Goal: Task Accomplishment & Management: Manage account settings

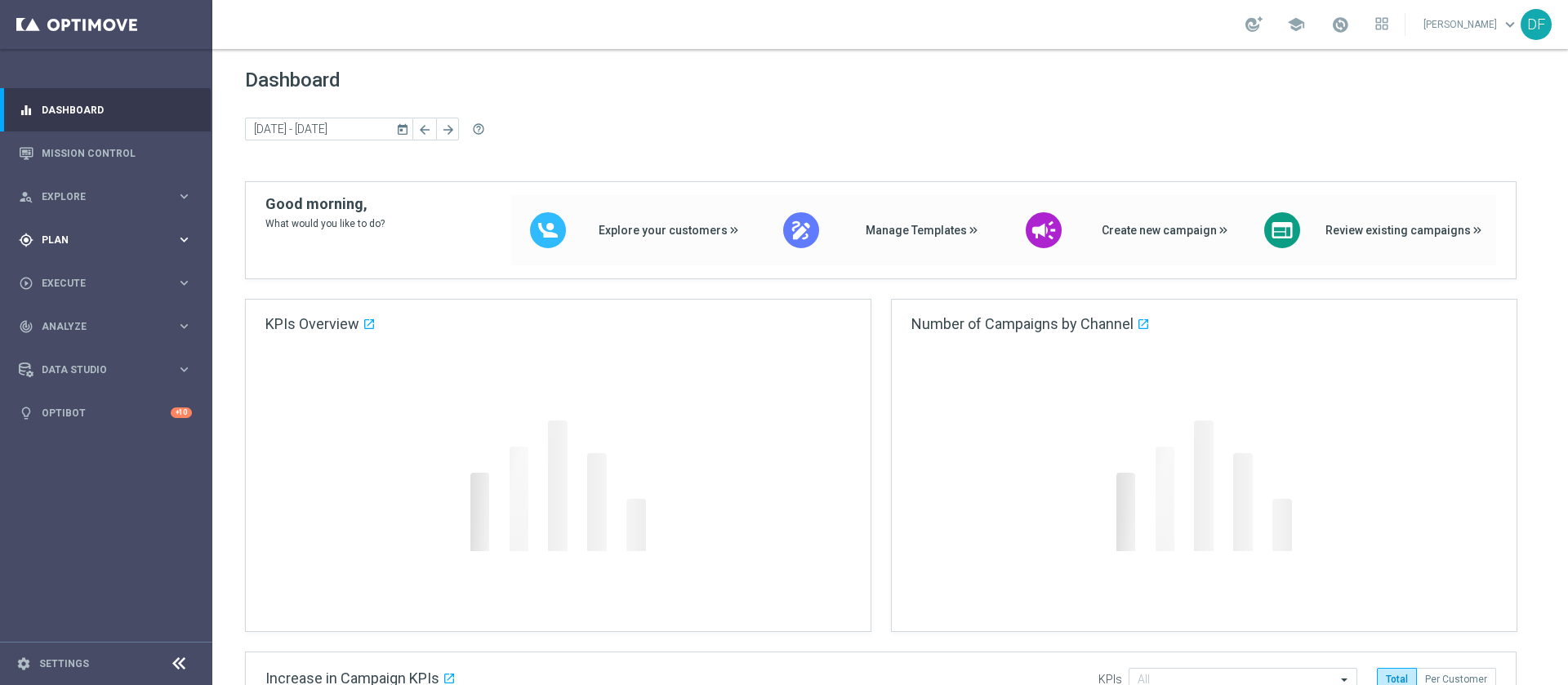
click at [87, 244] on div "gps_fixed Plan" at bounding box center [98, 239] width 157 height 14
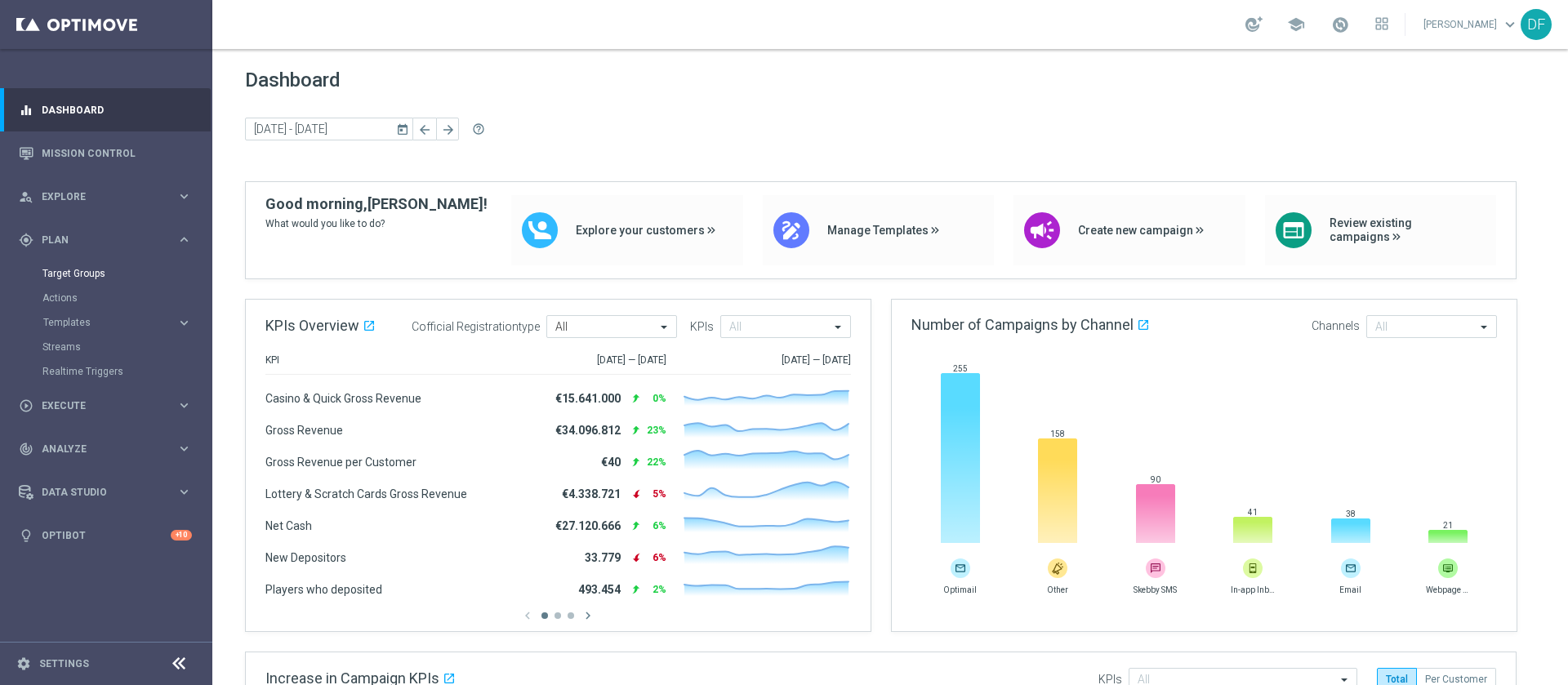
click at [59, 266] on div "Target Groups" at bounding box center [126, 273] width 168 height 25
click at [60, 271] on link "Target Groups" at bounding box center [106, 273] width 127 height 13
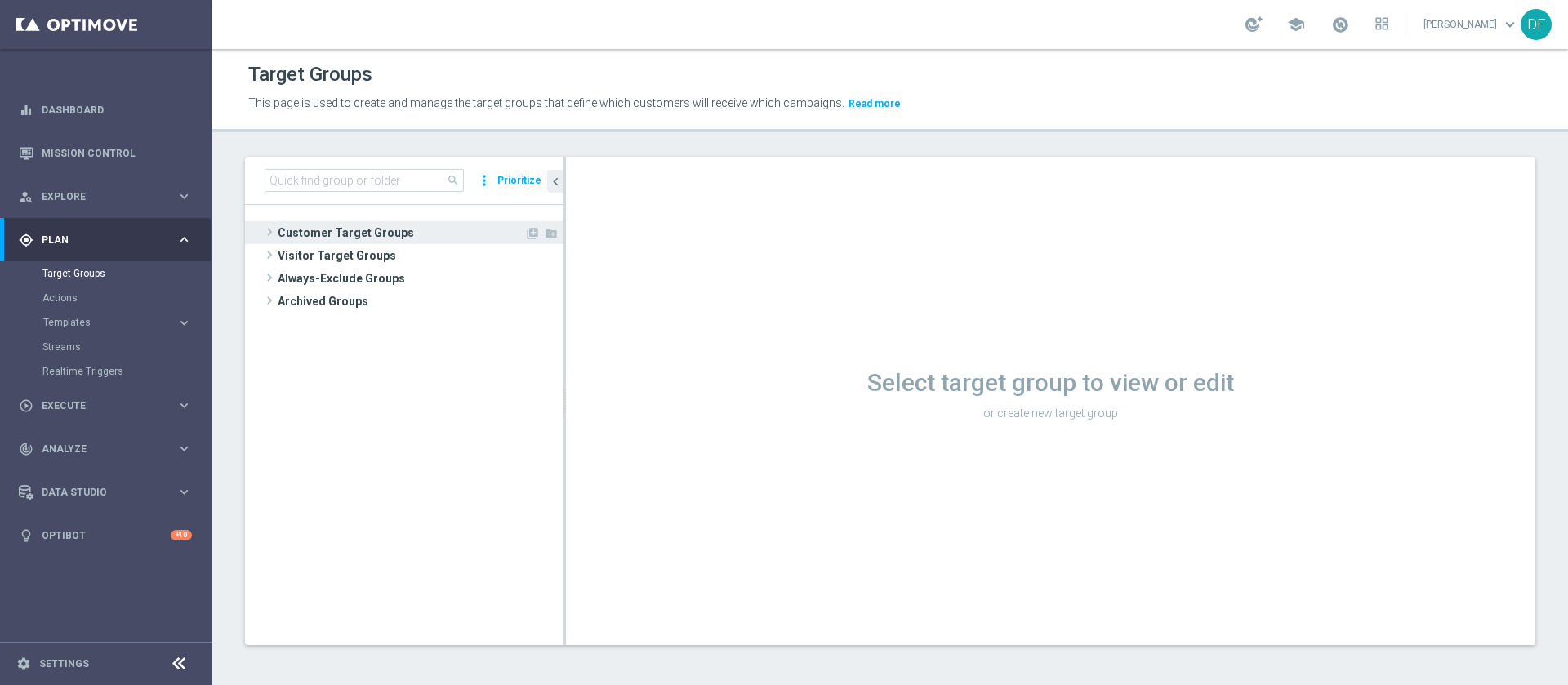
click at [349, 221] on span "Customer Target Groups" at bounding box center [401, 232] width 247 height 23
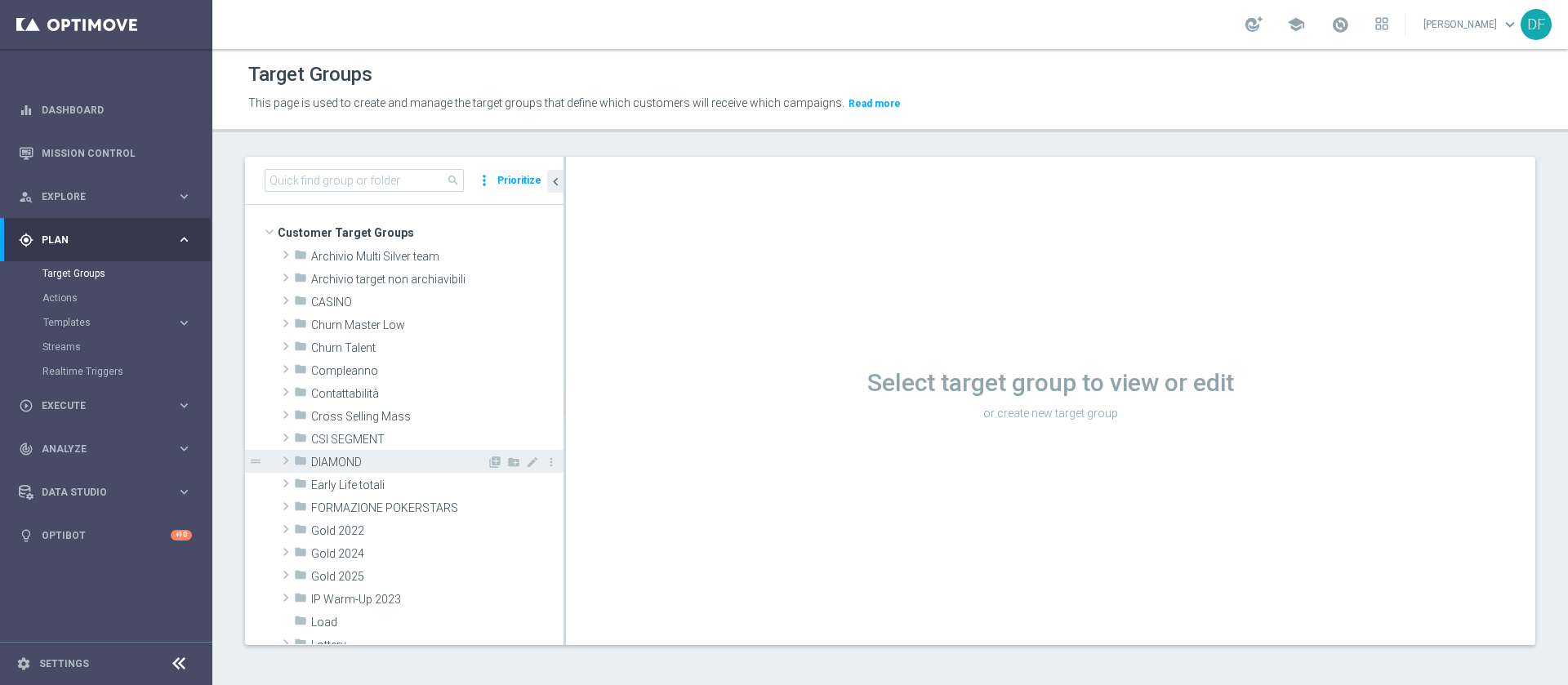
click at [345, 464] on span "DIAMOND" at bounding box center [398, 462] width 175 height 14
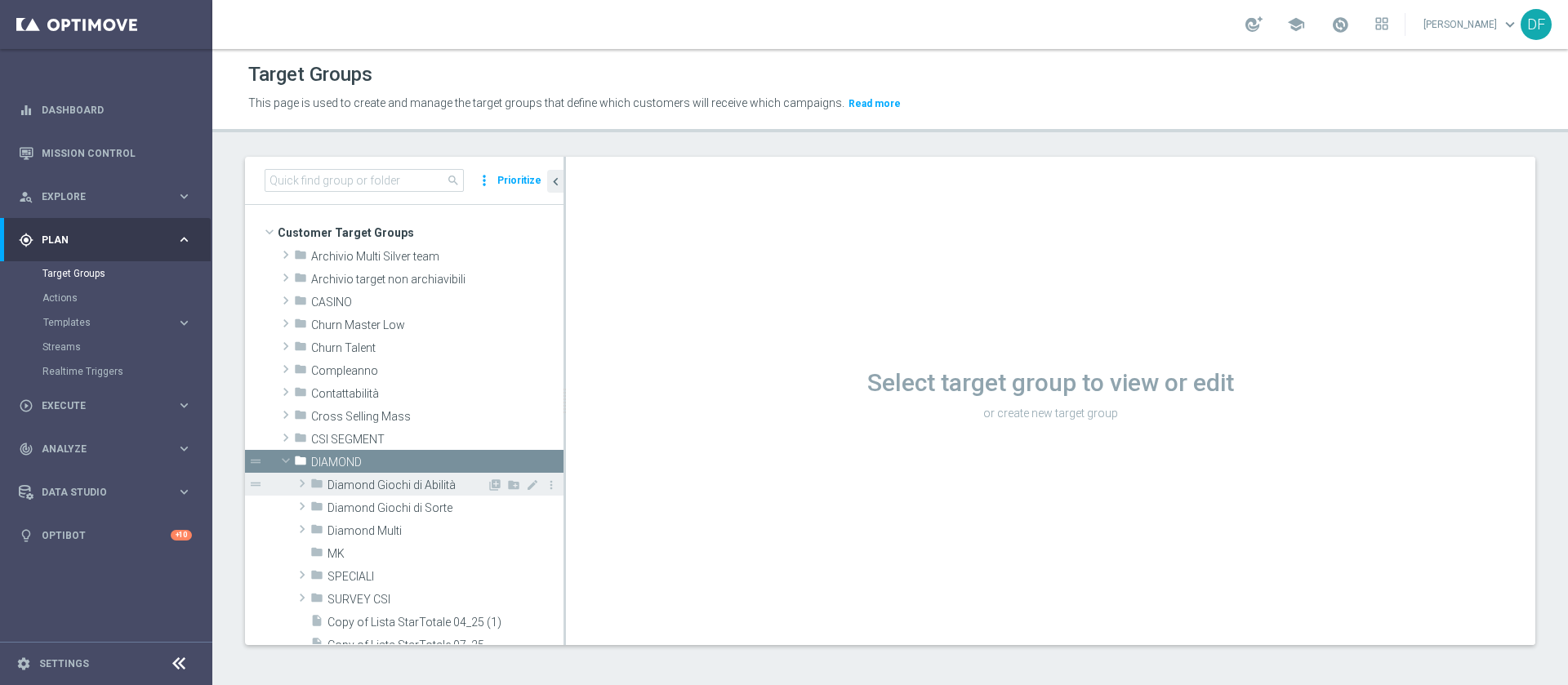
click at [344, 480] on span "Diamond Giochi di Abilità" at bounding box center [407, 485] width 159 height 14
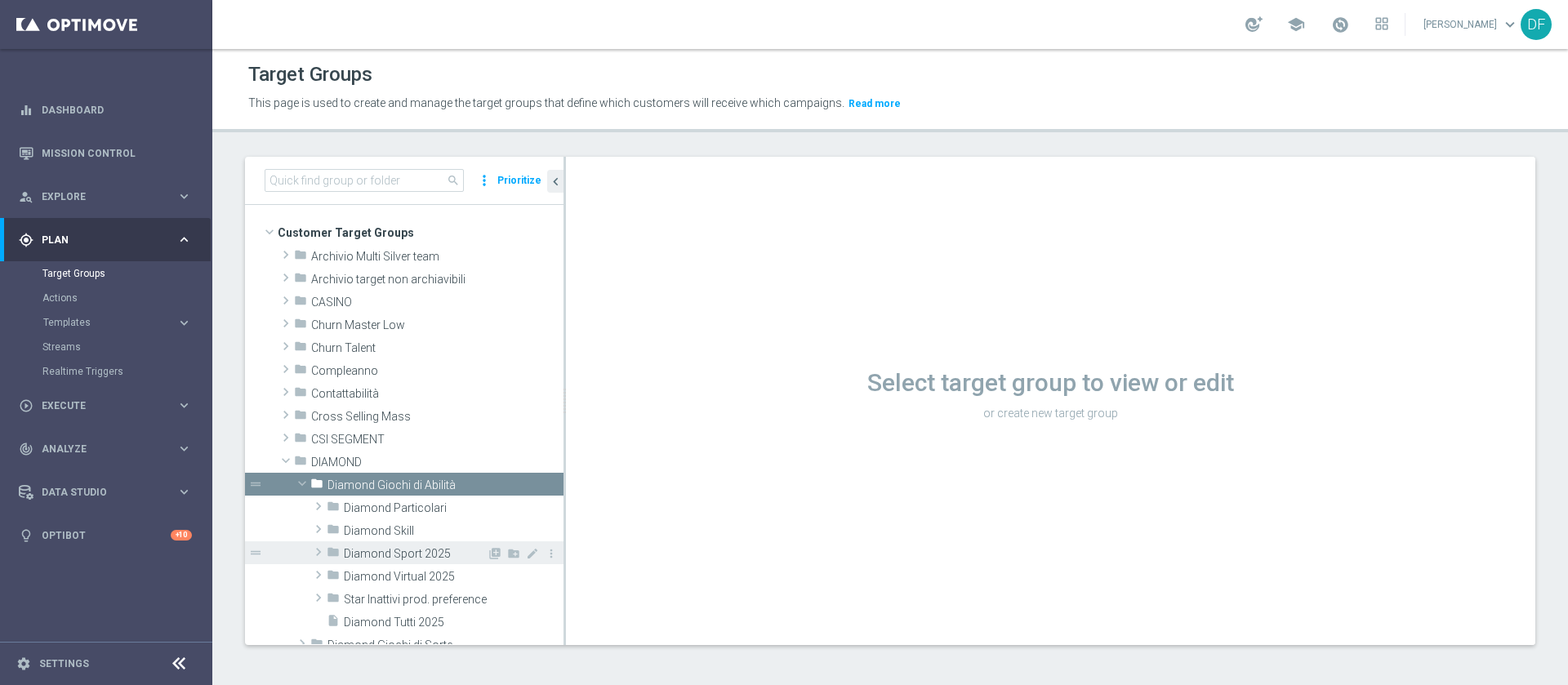
click at [387, 554] on span "Diamond Sport 2025" at bounding box center [415, 554] width 143 height 14
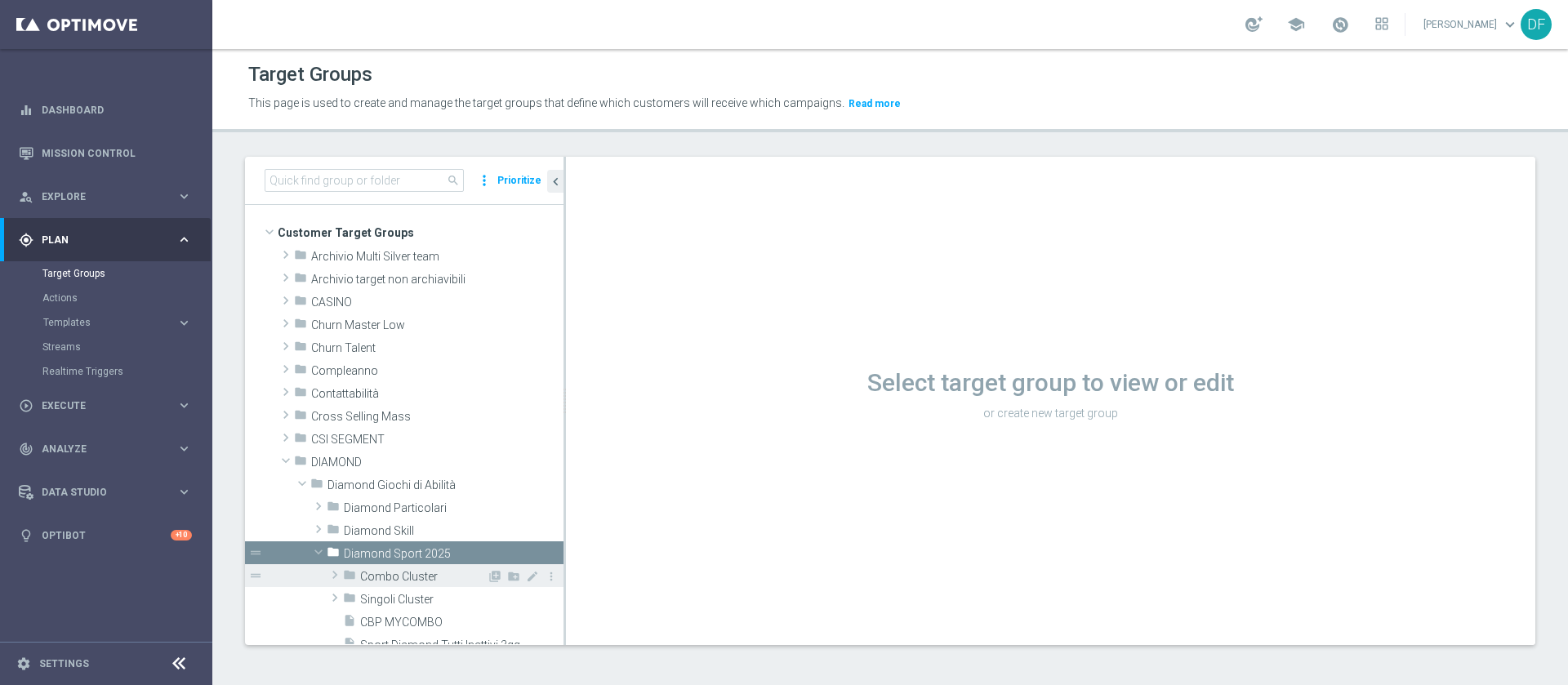
click at [384, 572] on span "Combo Cluster" at bounding box center [423, 577] width 126 height 14
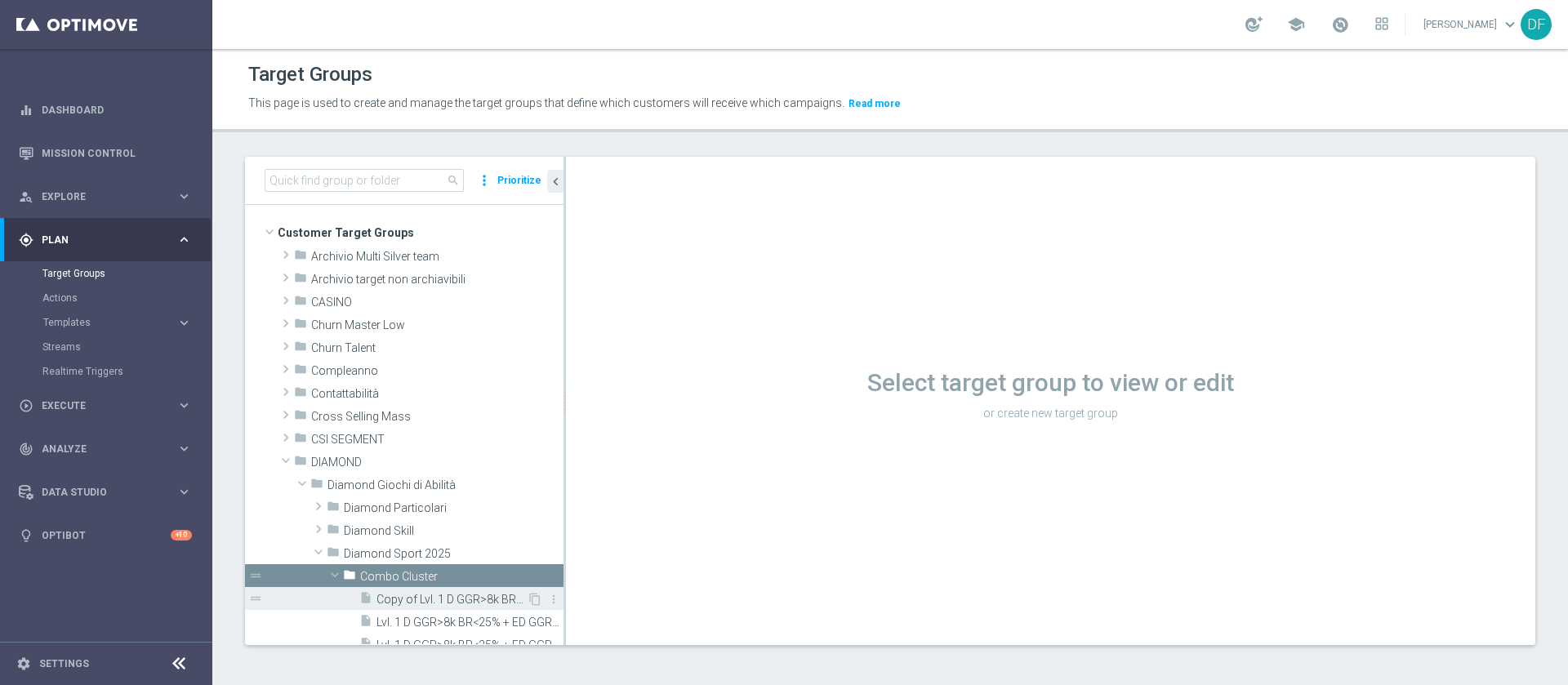
click at [408, 602] on span "Copy of Lvl. 1 D GGR>8k BR<25% + ED GGR>3k BR<20%" at bounding box center [452, 600] width 150 height 14
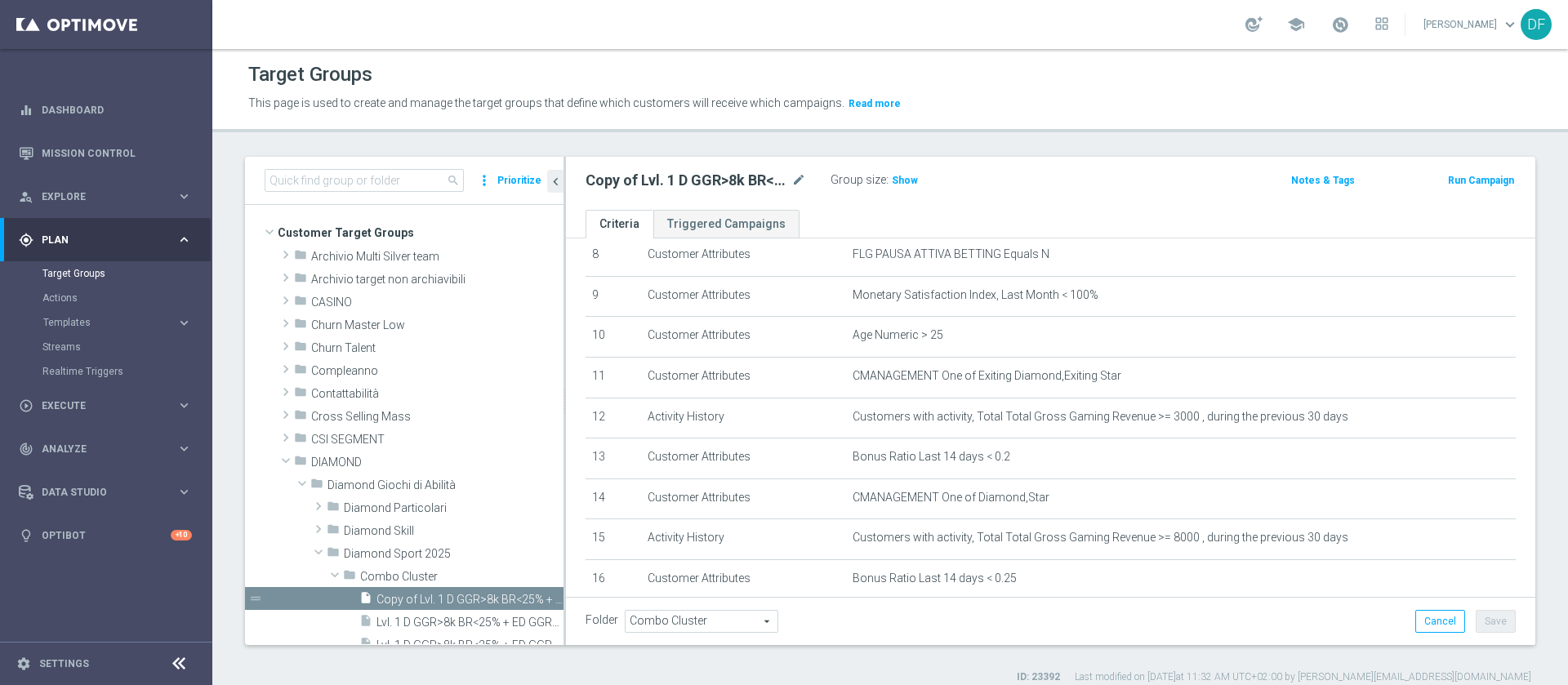
scroll to position [454, 0]
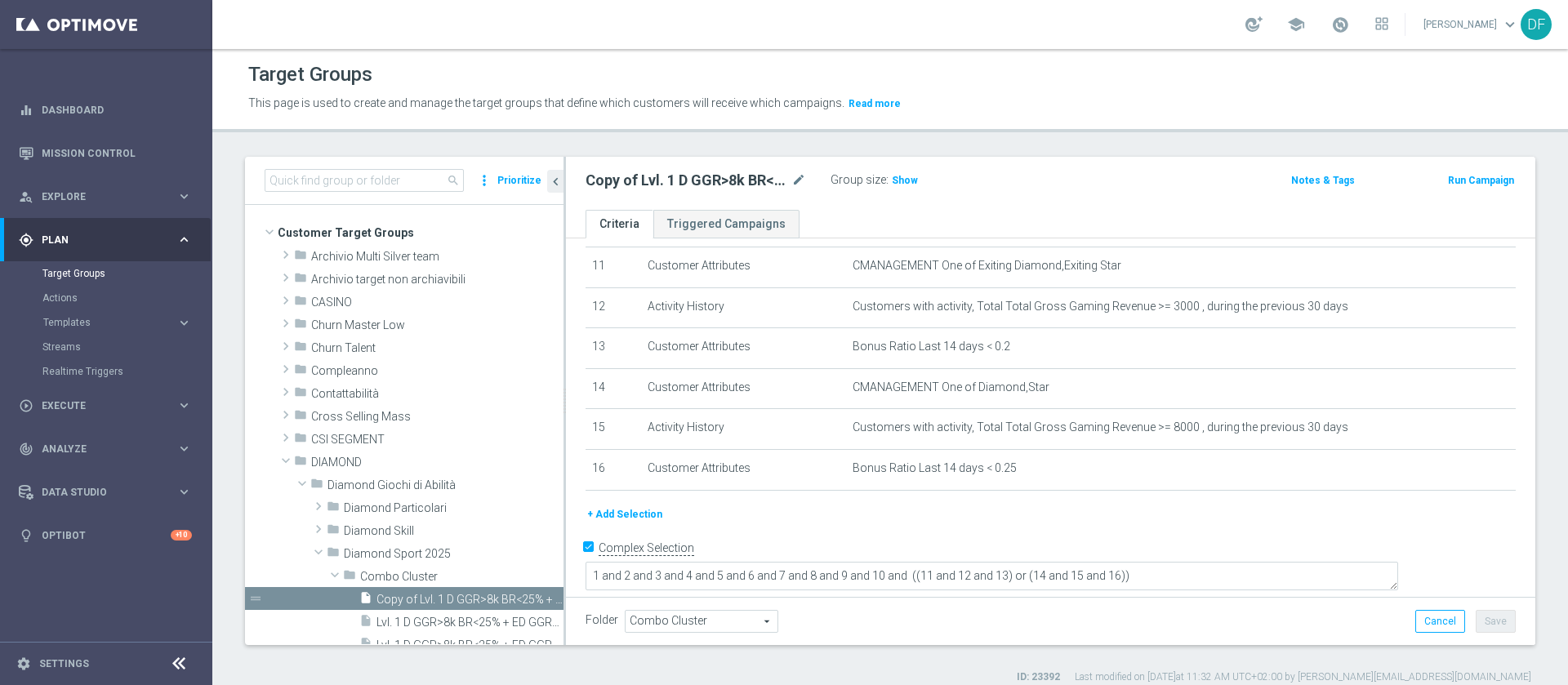
click at [624, 523] on button "+ Add Selection" at bounding box center [624, 514] width 79 height 18
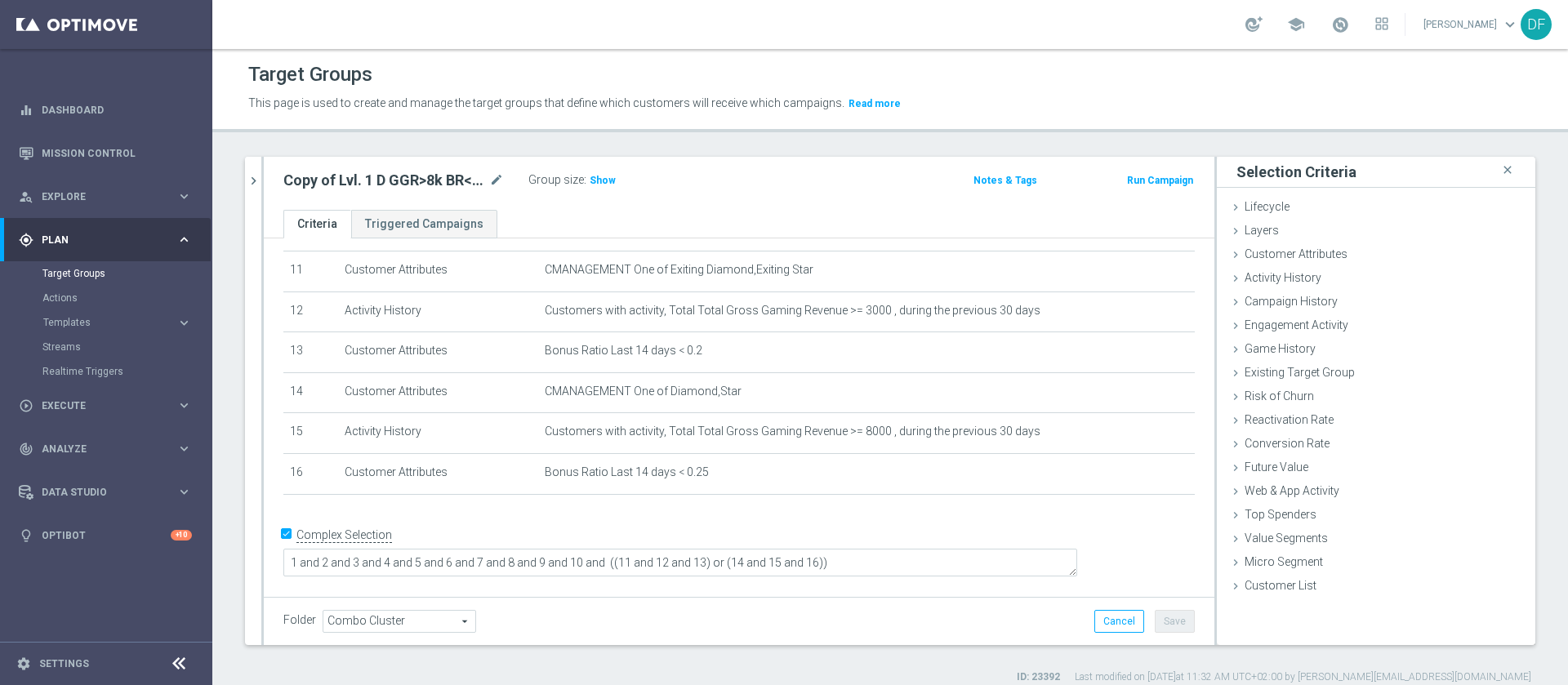
scroll to position [436, 0]
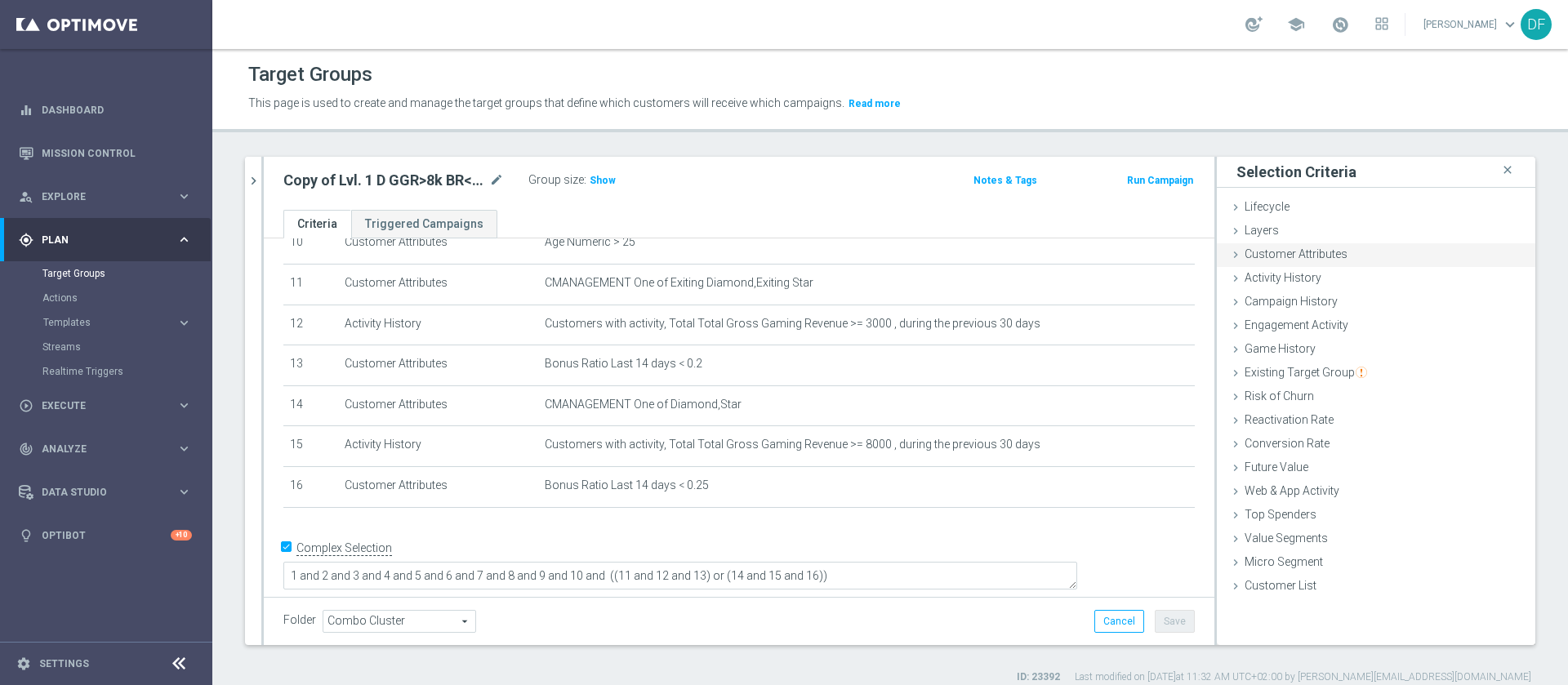
click at [1304, 258] on span "Customer Attributes" at bounding box center [1296, 254] width 102 height 13
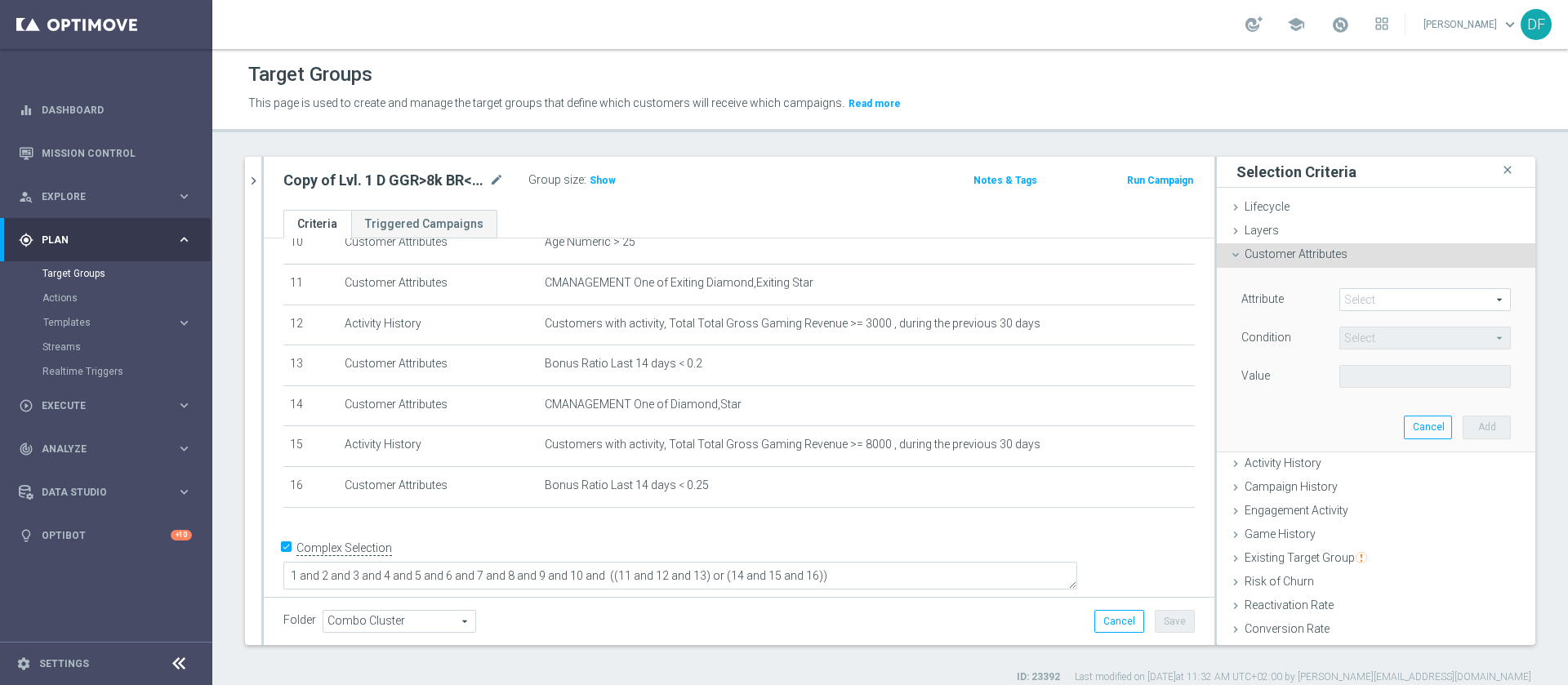
click at [1339, 293] on span at bounding box center [1424, 300] width 170 height 21
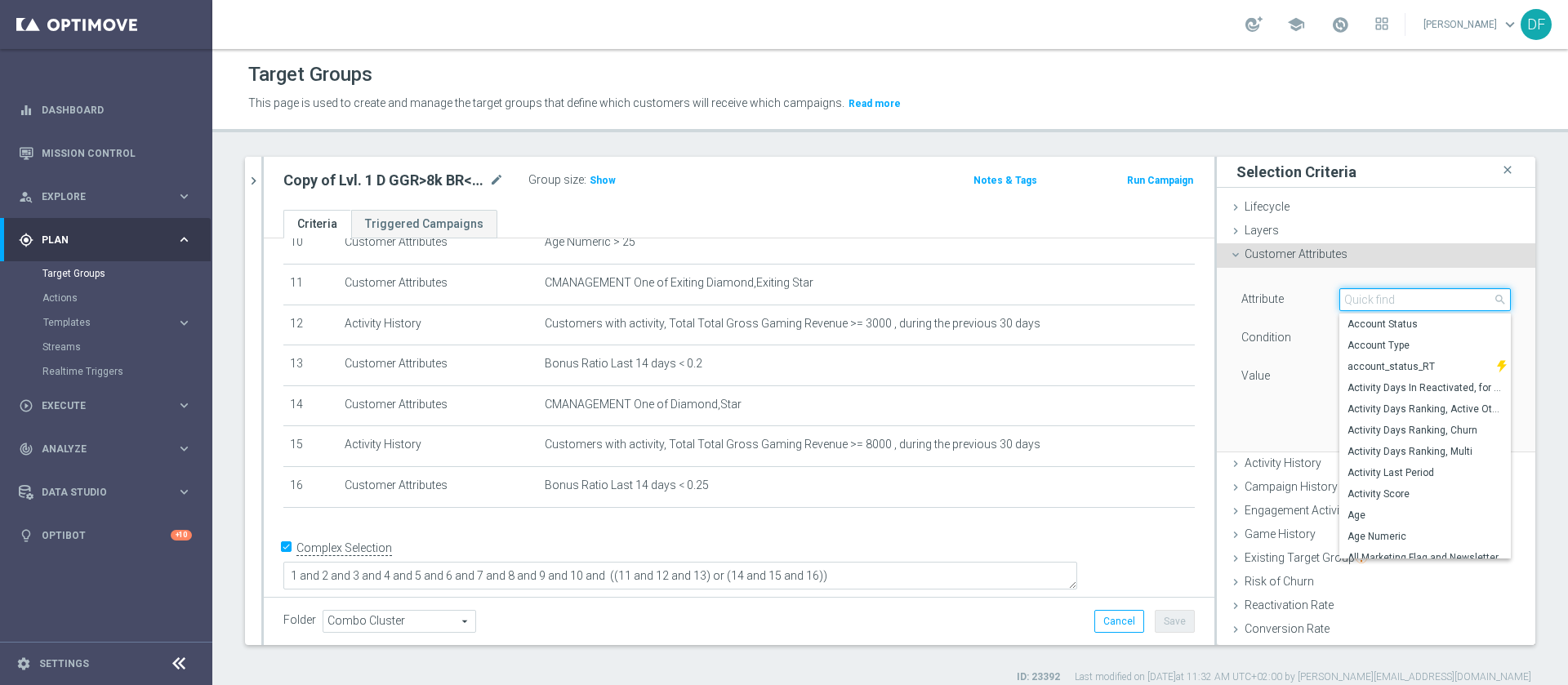
click at [1339, 297] on input "search" at bounding box center [1425, 300] width 172 height 23
type input "with"
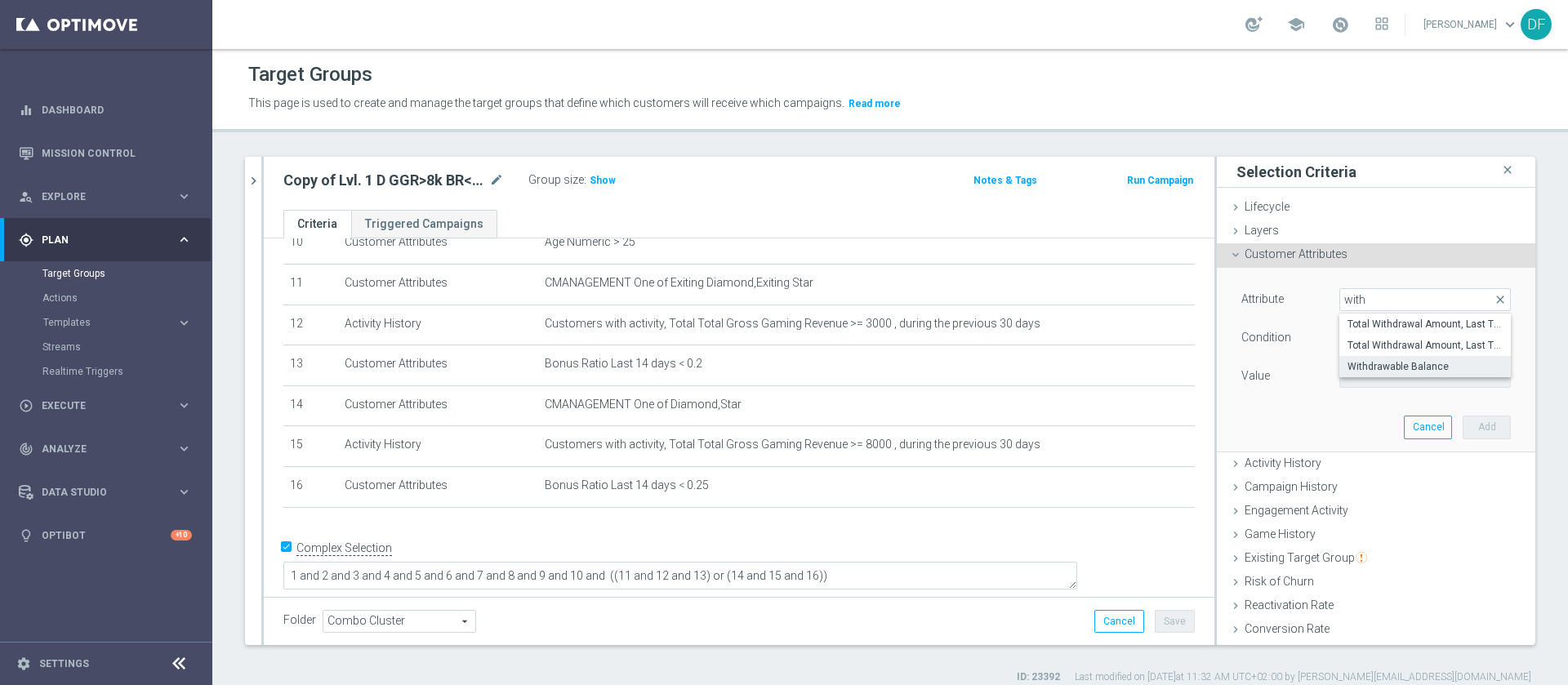
click at [1352, 366] on span "Withdrawable Balance" at bounding box center [1425, 367] width 156 height 13
type input "Withdrawable Balance"
type input "="
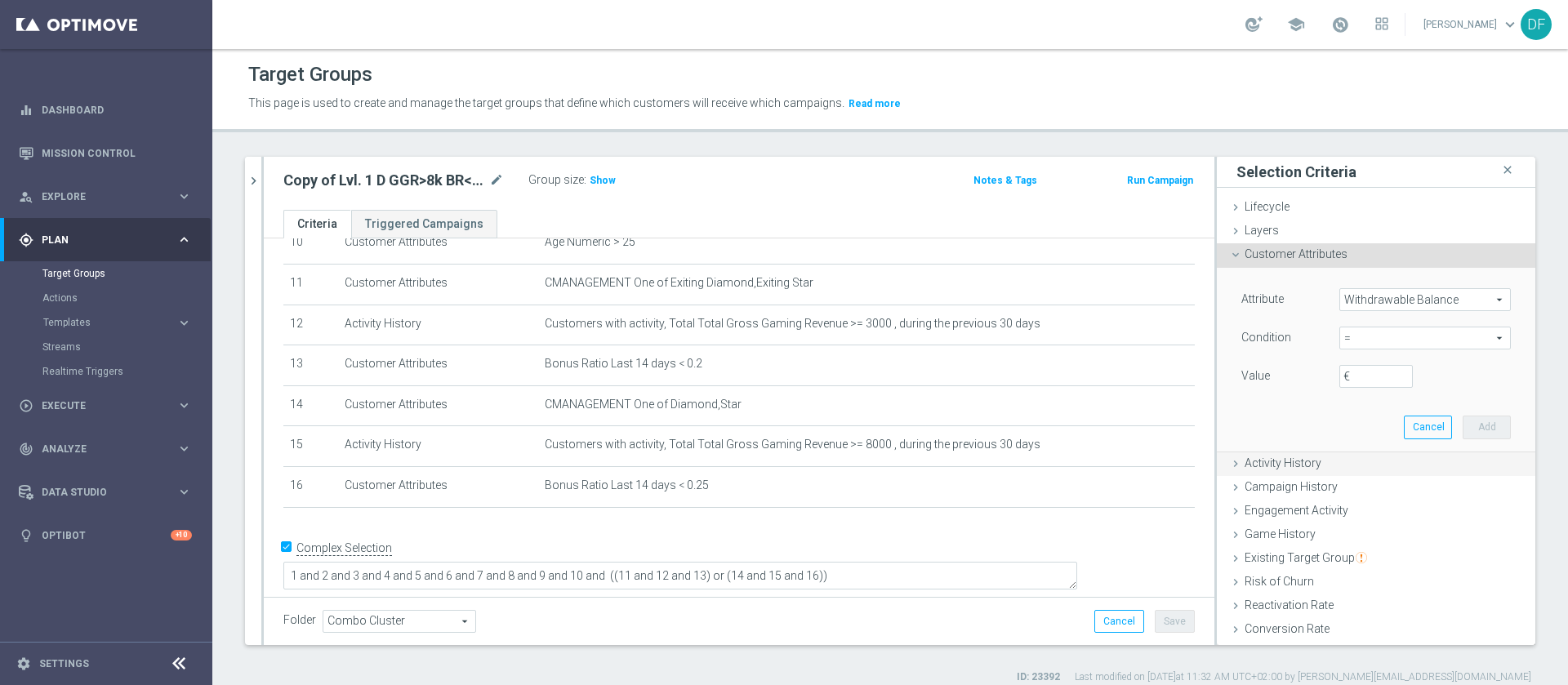
click at [1263, 459] on span "Activity History" at bounding box center [1282, 463] width 77 height 13
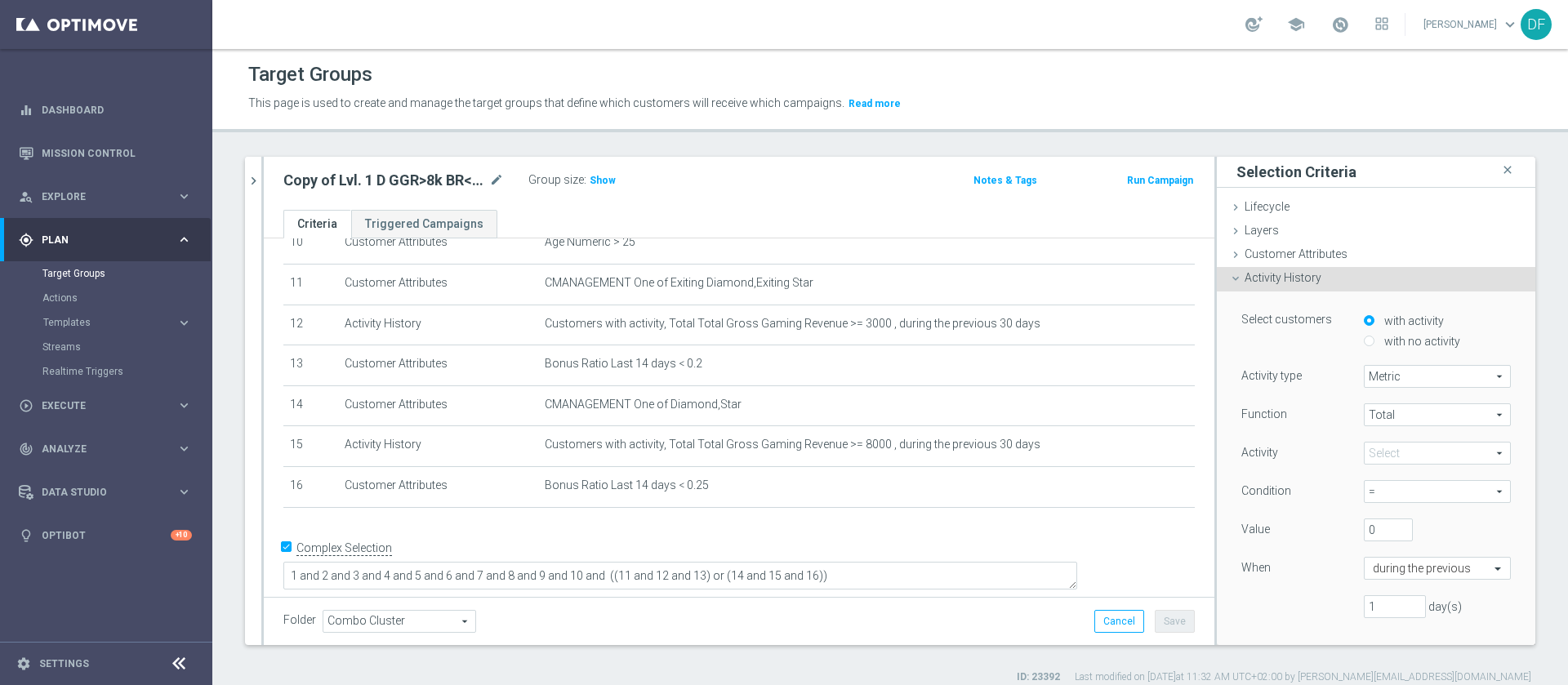
click at [1374, 380] on span "Metric" at bounding box center [1436, 377] width 145 height 21
click at [1302, 430] on div "Function Total Total arrow_drop_down search Activity Select arrow_drop_down sea…" at bounding box center [1375, 517] width 269 height 228
click at [1367, 414] on span "Total" at bounding box center [1436, 415] width 145 height 21
click at [1287, 432] on div "Function Total Total arrow_drop_down search Total Avg Min Max Activity" at bounding box center [1375, 517] width 269 height 228
click at [1364, 454] on span at bounding box center [1436, 454] width 145 height 21
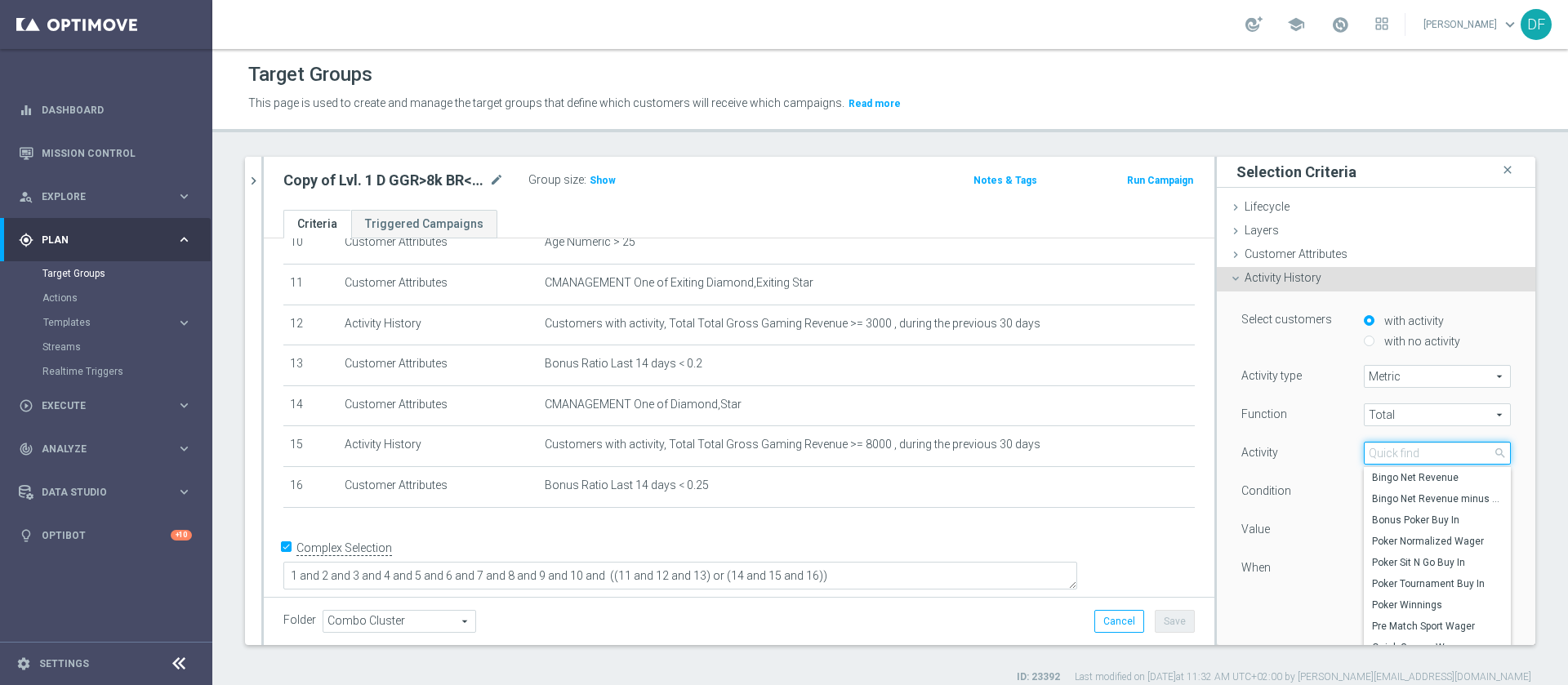
click at [1363, 454] on input "search" at bounding box center [1436, 454] width 147 height 23
type input "w"
type input "d"
type input "a"
type input "wit"
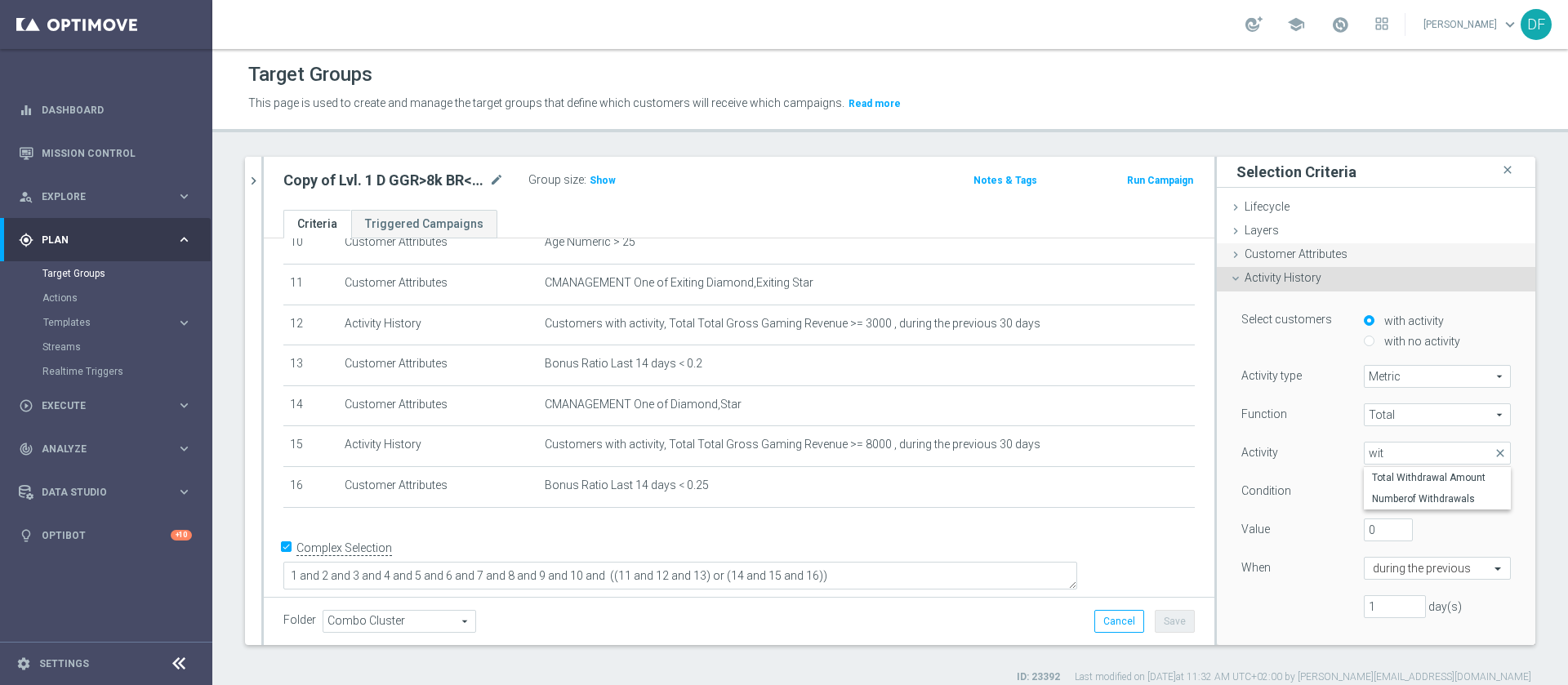
click at [1269, 255] on span "Customer Attributes" at bounding box center [1296, 254] width 102 height 13
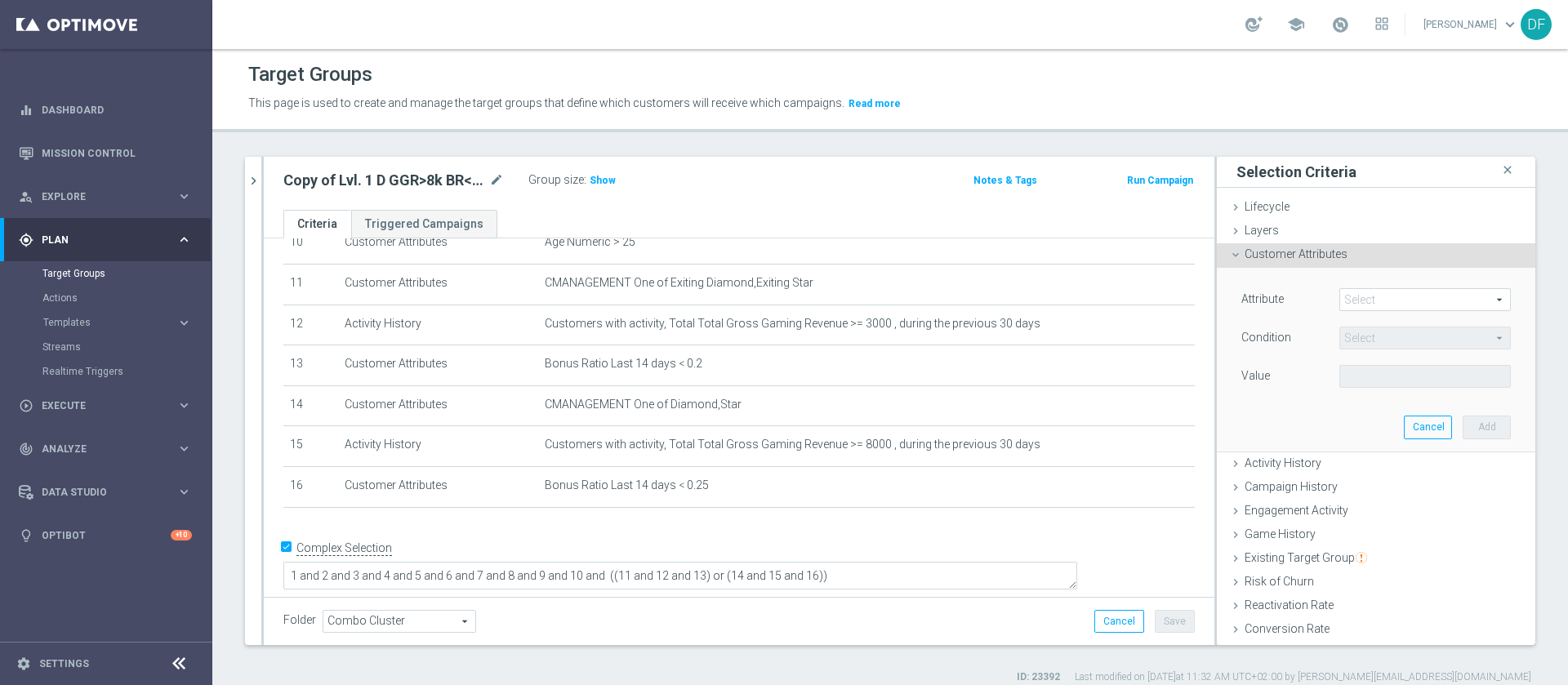
click at [1339, 302] on span at bounding box center [1424, 300] width 170 height 21
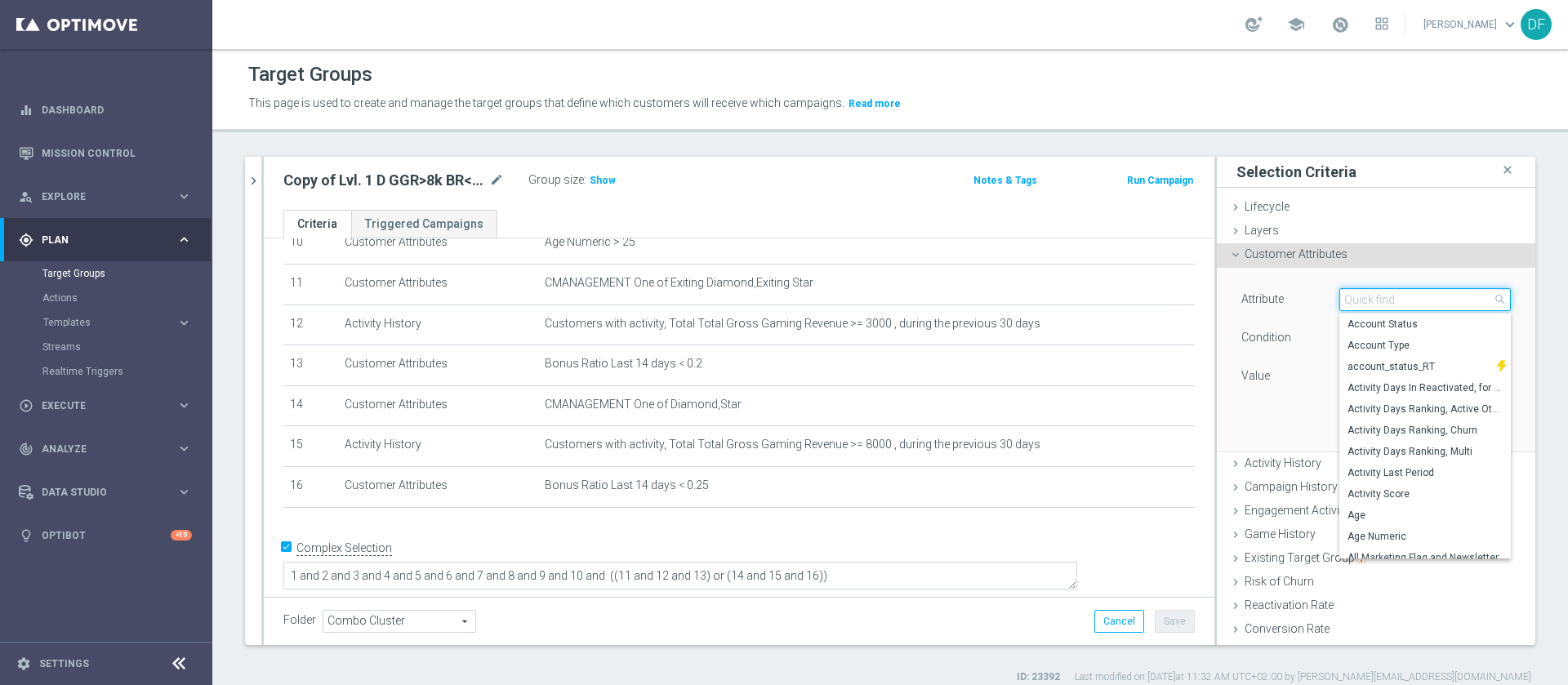
click at [1339, 298] on input "search" at bounding box center [1425, 300] width 172 height 23
drag, startPoint x: 1352, startPoint y: 298, endPoint x: 1260, endPoint y: 301, distance: 92.0
click at [1260, 301] on div "Attribute Select arrow_drop_down dep close Average Deposit Amount Last Month Av…" at bounding box center [1375, 302] width 294 height 27
type input "dep"
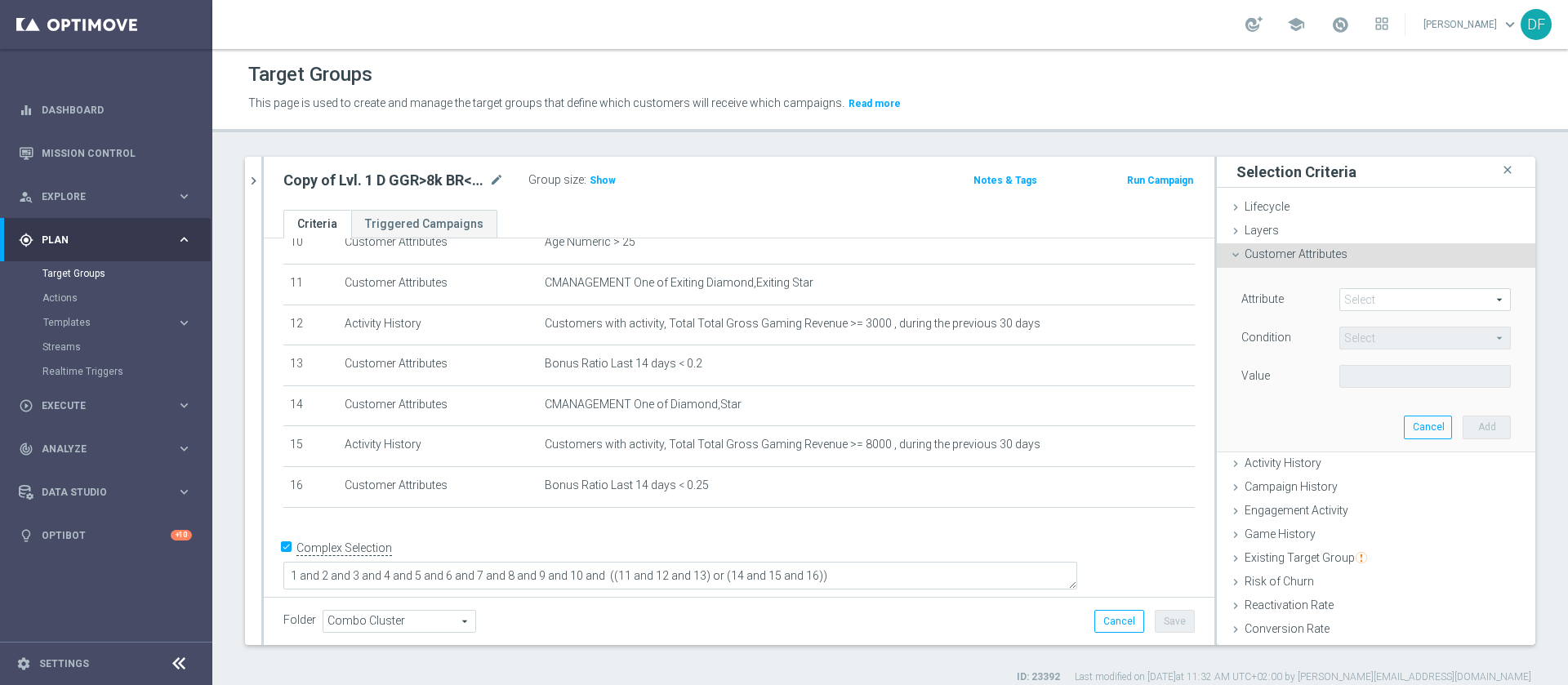
click at [1372, 289] on span at bounding box center [1424, 300] width 170 height 21
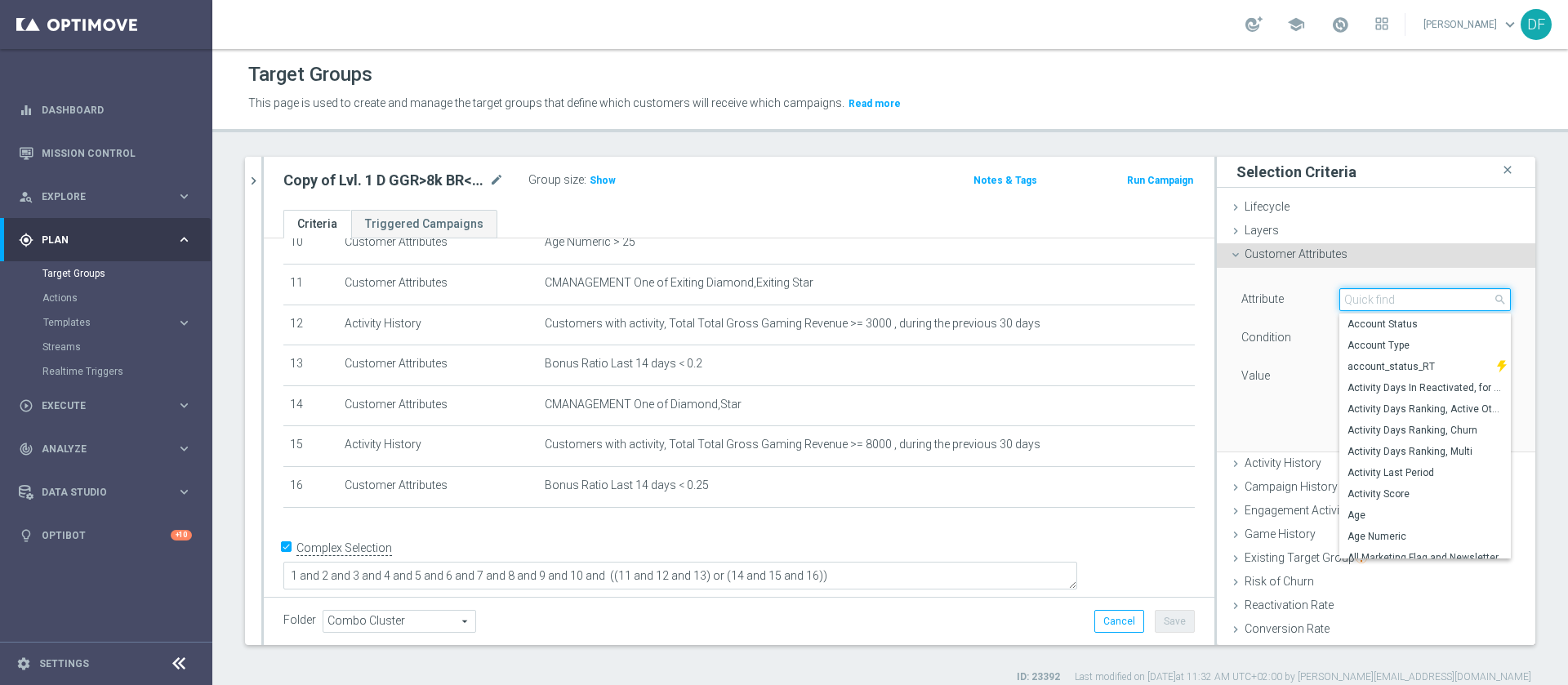
click at [1366, 301] on input "search" at bounding box center [1425, 300] width 172 height 23
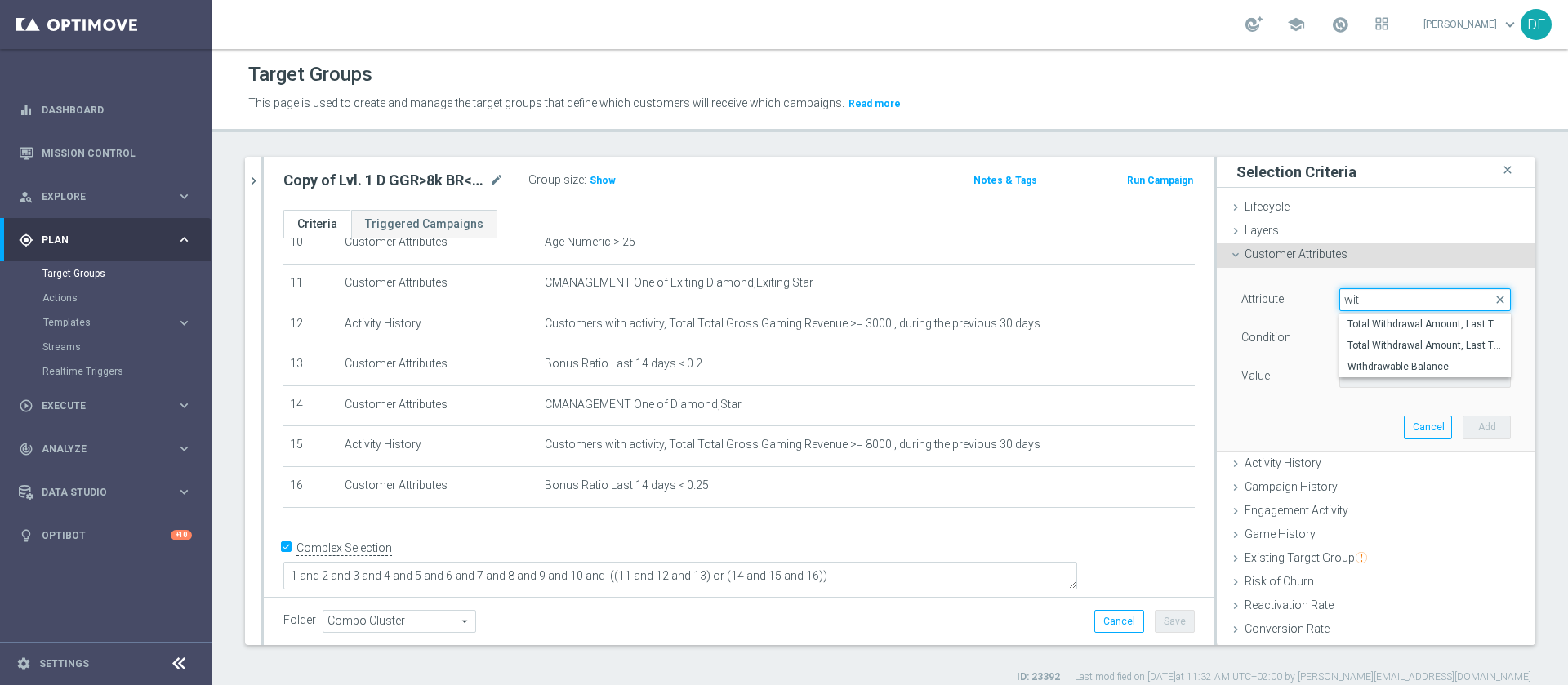
type input "wit"
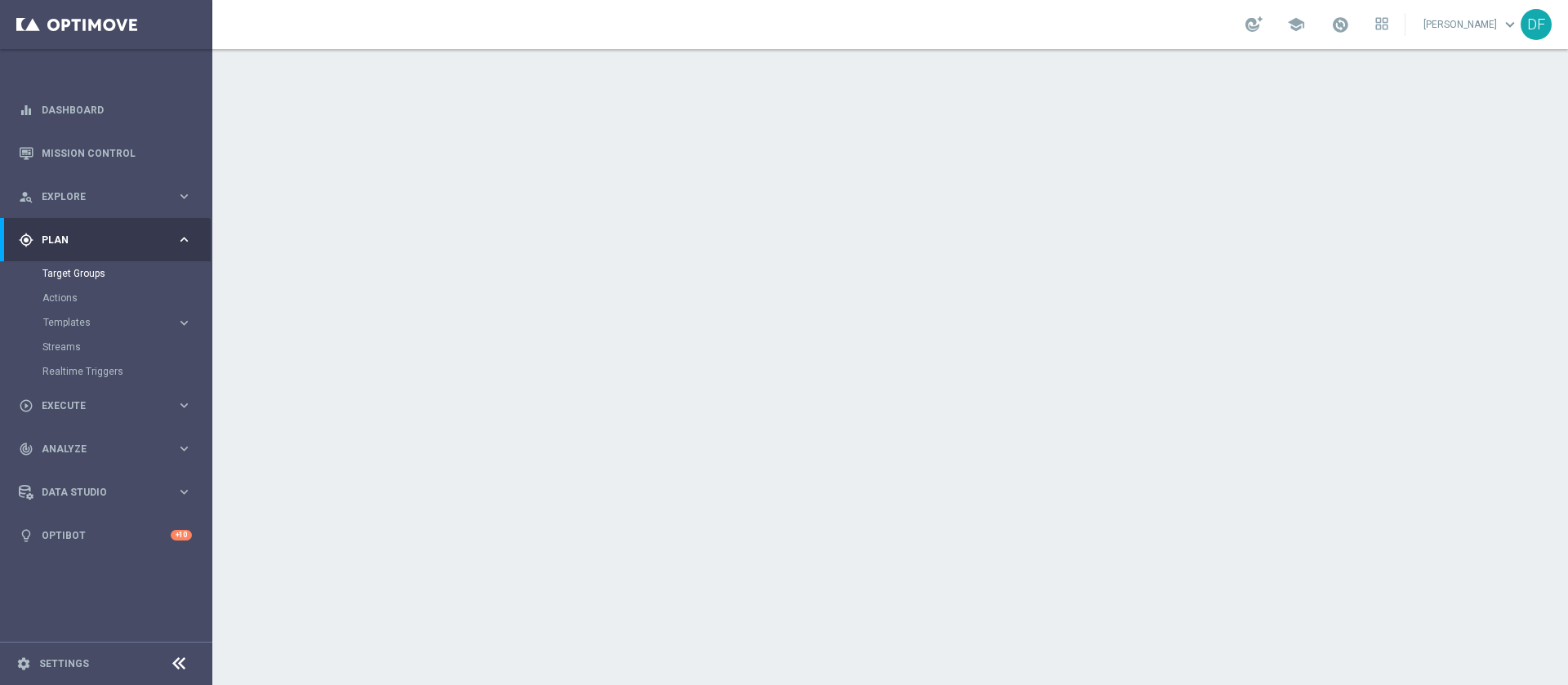
click at [437, 213] on div at bounding box center [890, 367] width 1356 height 637
click at [71, 266] on div "Target Groups" at bounding box center [126, 273] width 168 height 25
click at [72, 274] on link "Target Groups" at bounding box center [106, 273] width 127 height 13
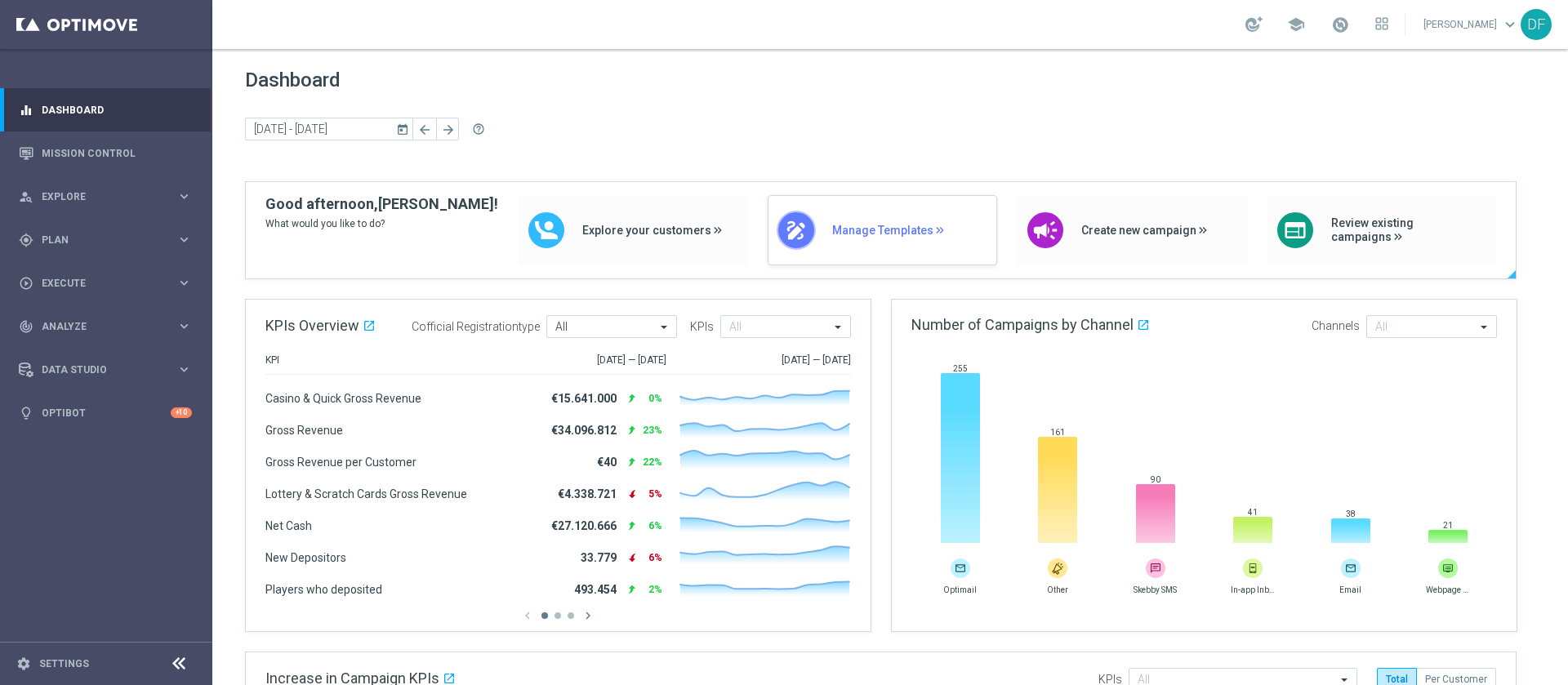
click at [870, 228] on span "Manage Templates" at bounding box center [910, 231] width 157 height 14
